Goal: Book appointment/travel/reservation

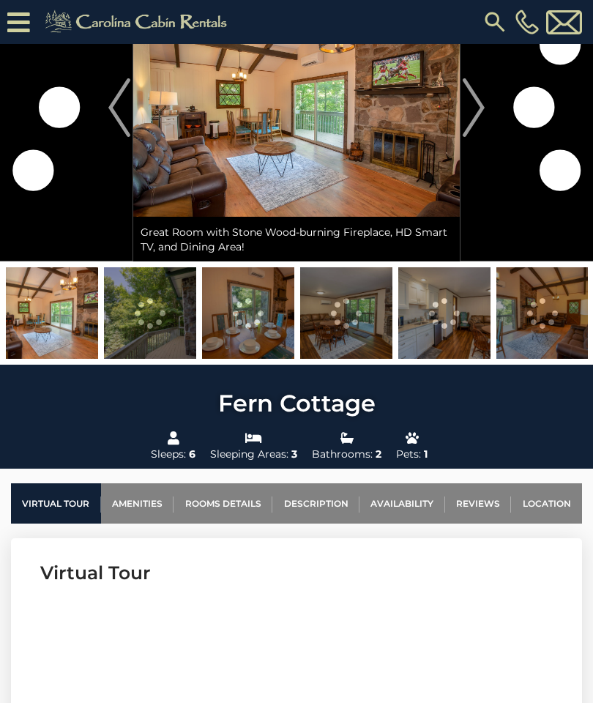
scroll to position [66, 0]
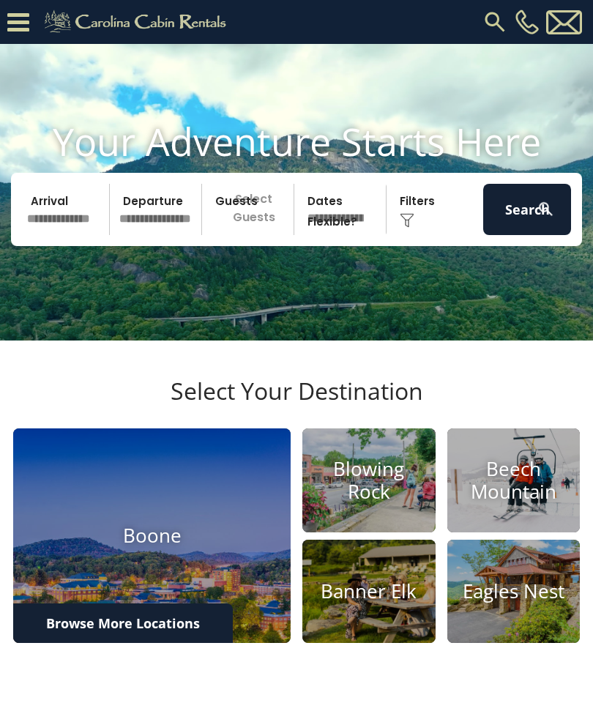
click at [78, 226] on input "text" at bounding box center [66, 209] width 88 height 51
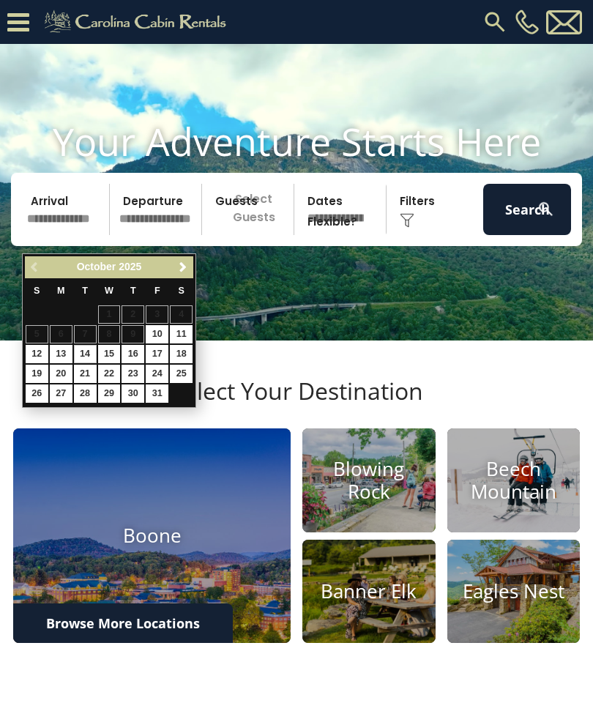
click at [88, 354] on link "14" at bounding box center [85, 354] width 23 height 18
type input "********"
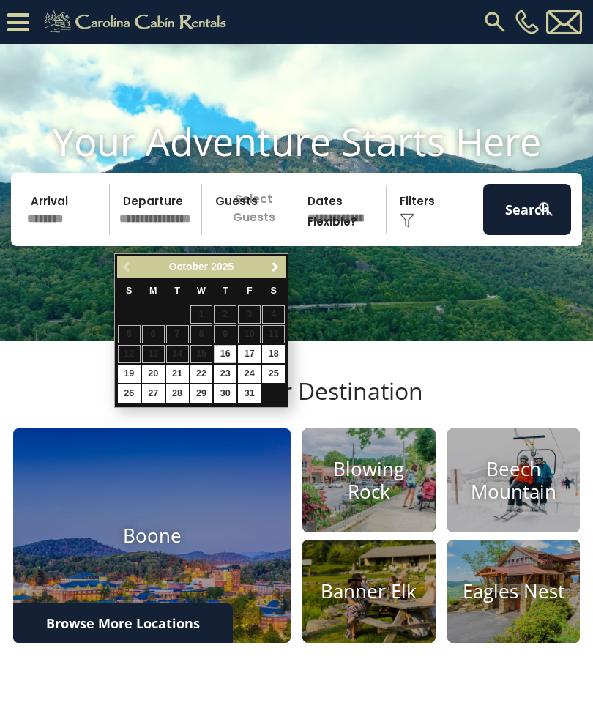
click at [275, 269] on span "Next" at bounding box center [276, 267] width 12 height 12
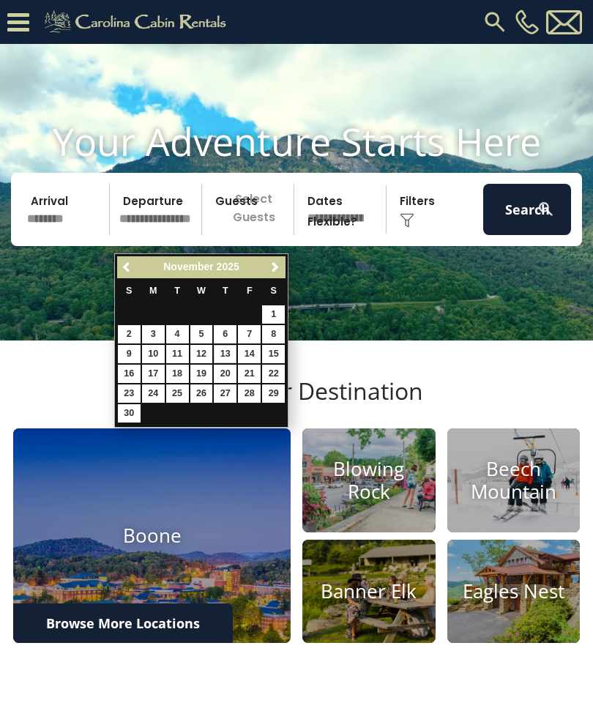
click at [231, 352] on link "13" at bounding box center [225, 354] width 23 height 18
type input "********"
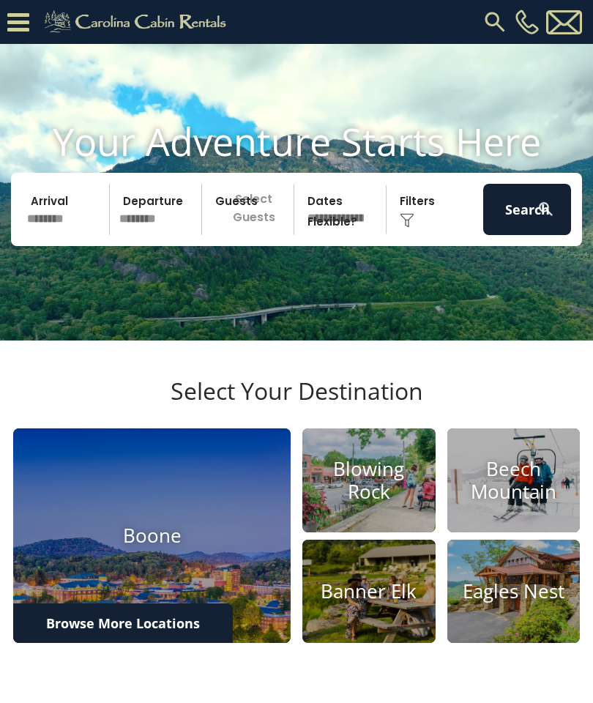
click at [259, 230] on p "Select Guests" at bounding box center [250, 209] width 87 height 51
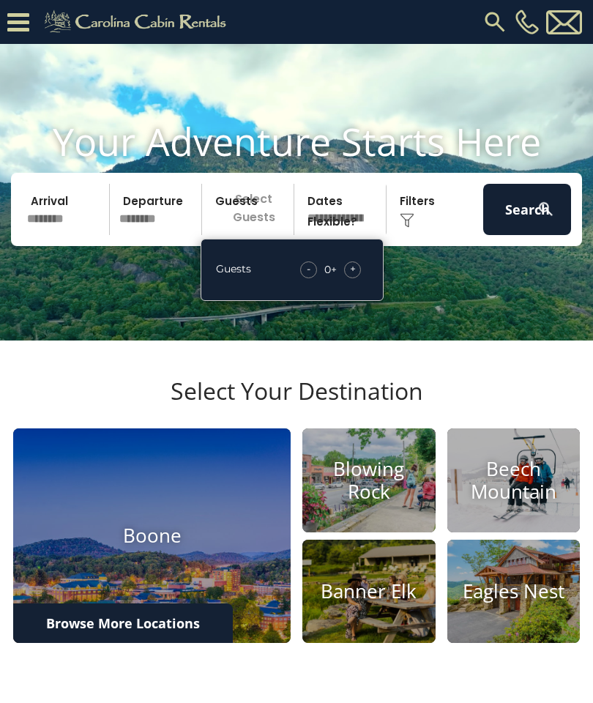
click at [354, 276] on span "+" at bounding box center [353, 268] width 6 height 15
click at [359, 278] on div "+" at bounding box center [352, 269] width 17 height 17
click at [352, 276] on span "+" at bounding box center [353, 268] width 6 height 15
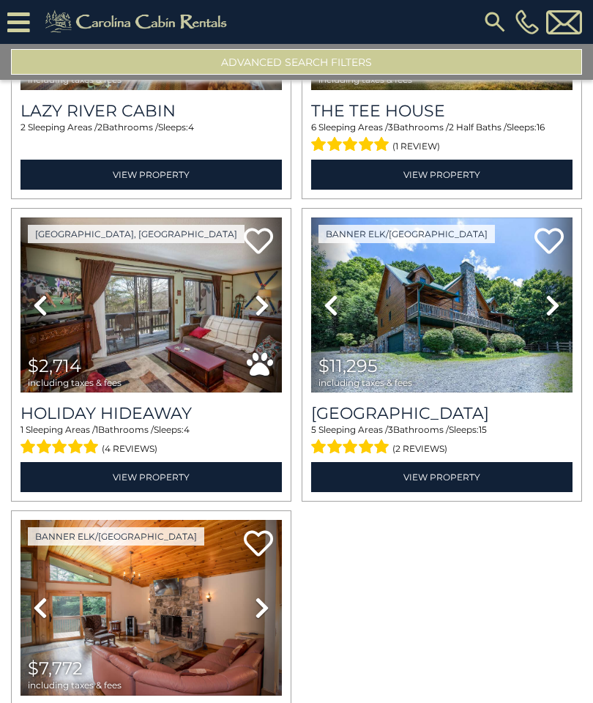
scroll to position [537, 0]
